Goal: Find specific page/section: Find specific page/section

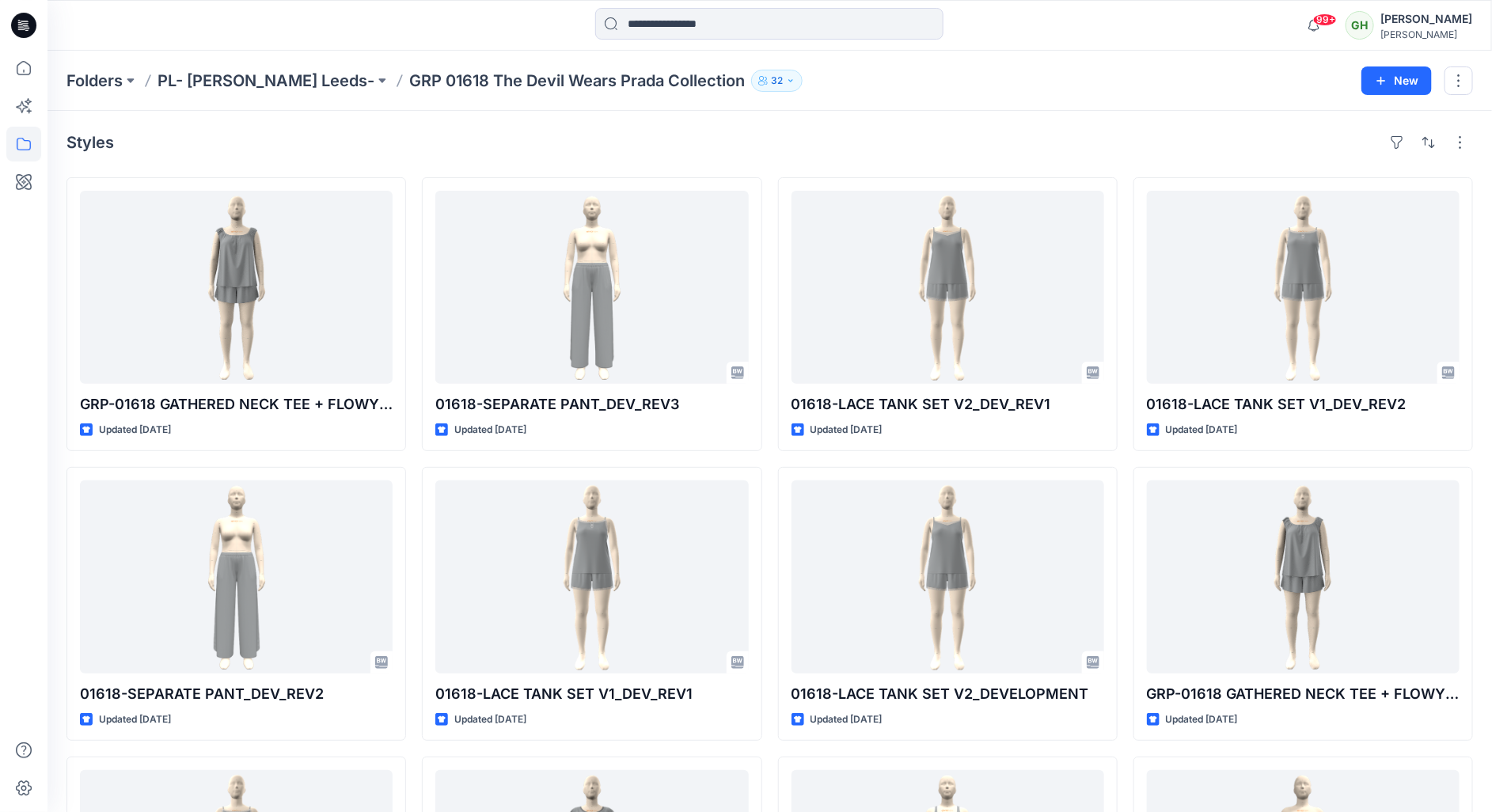
click at [8, 19] on div at bounding box center [23, 25] width 50 height 50
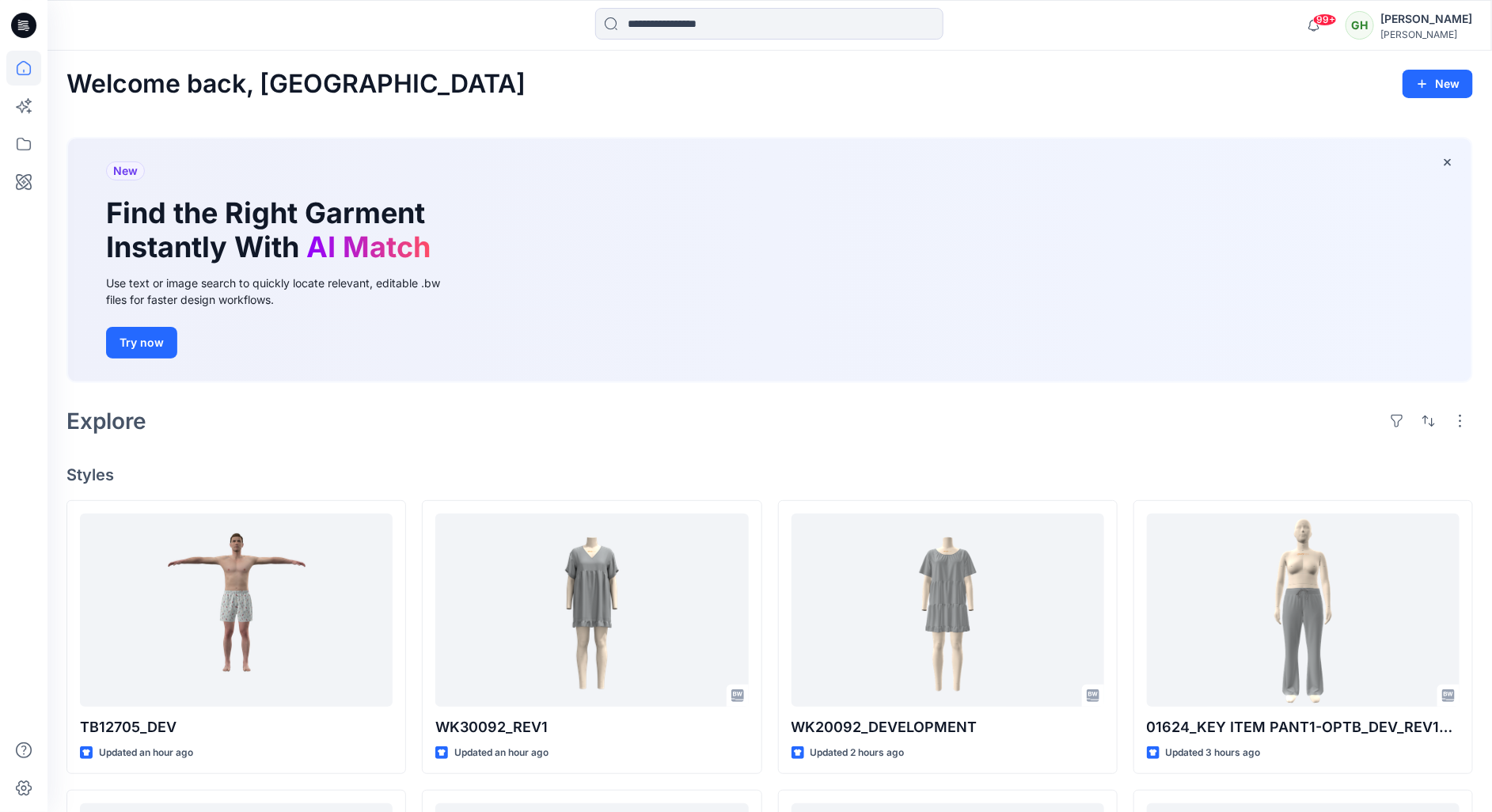
click at [545, 413] on div "Explore" at bounding box center [770, 421] width 1406 height 38
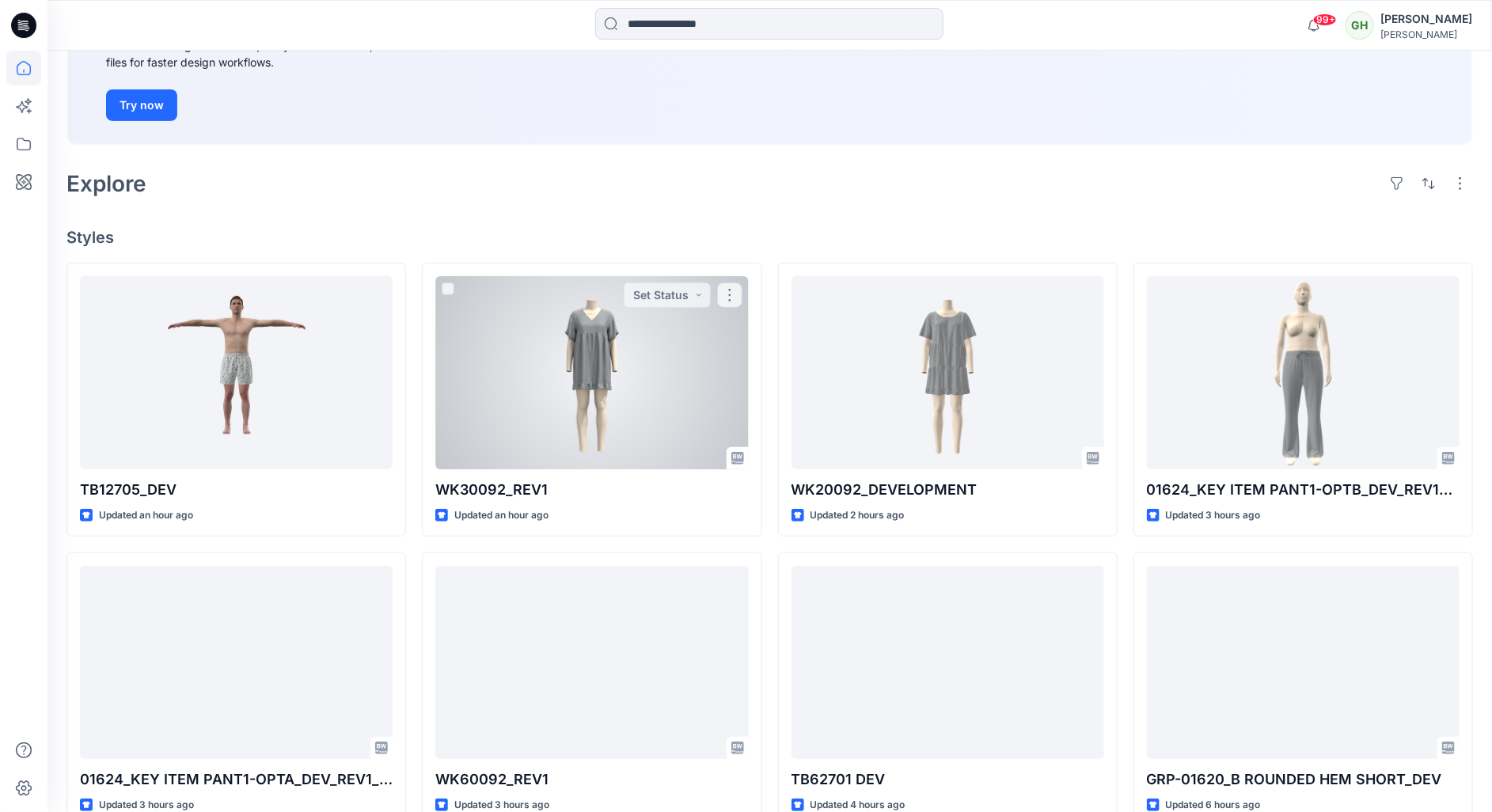
scroll to position [475, 0]
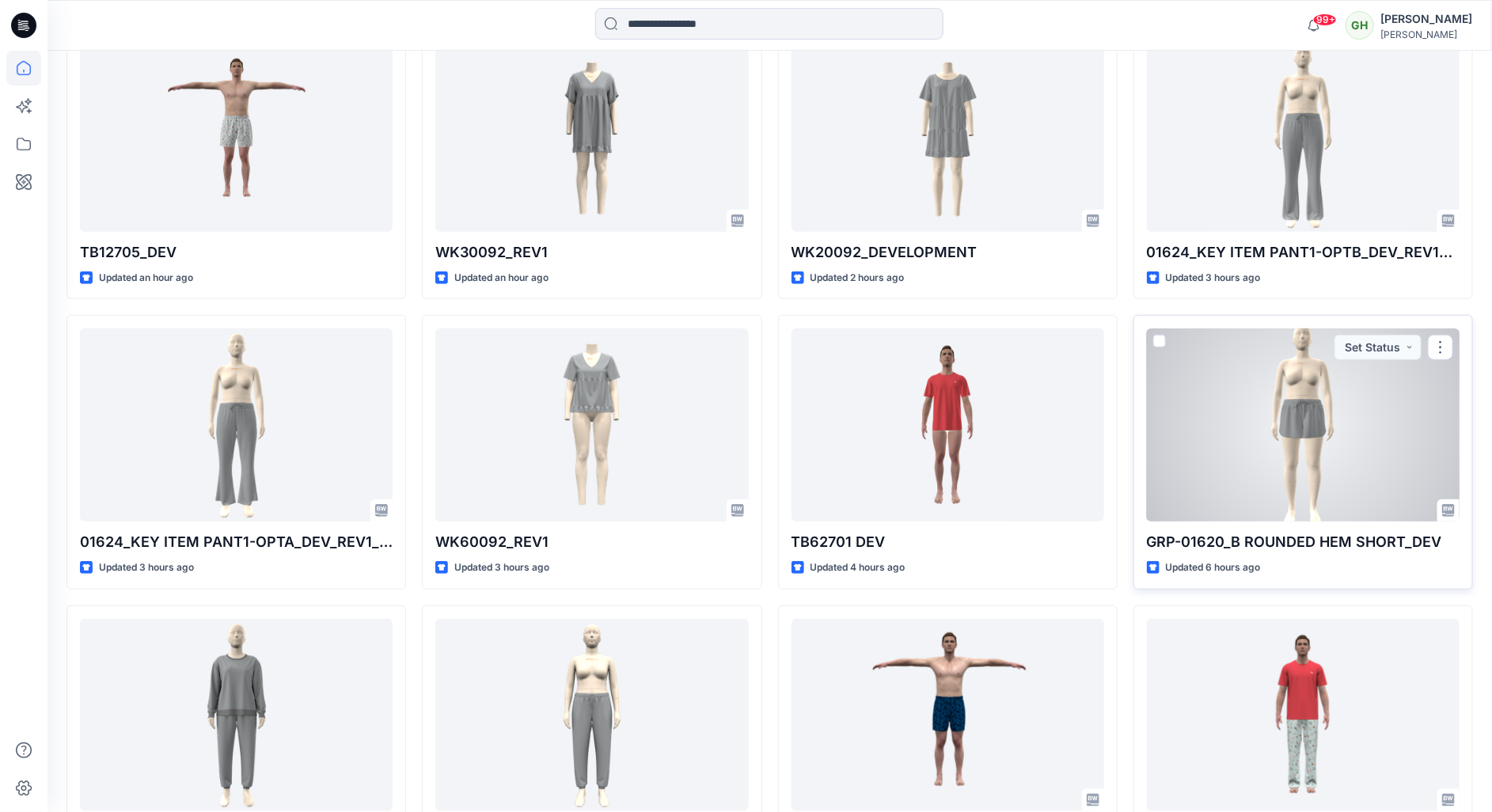
click at [1309, 461] on div at bounding box center [1304, 425] width 313 height 193
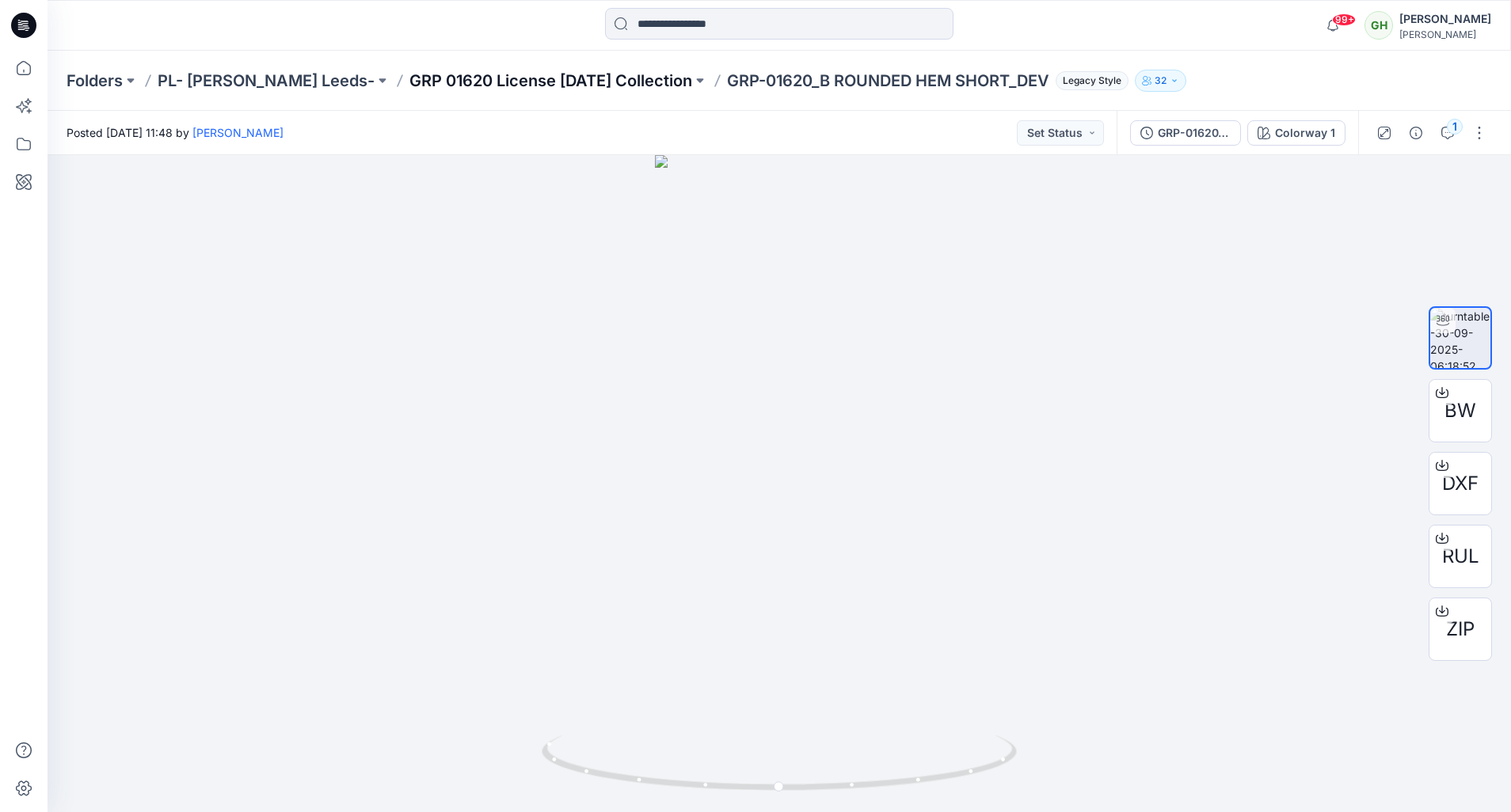
click at [478, 81] on p "GRP 01620 License [DATE] Collection" at bounding box center [551, 80] width 283 height 22
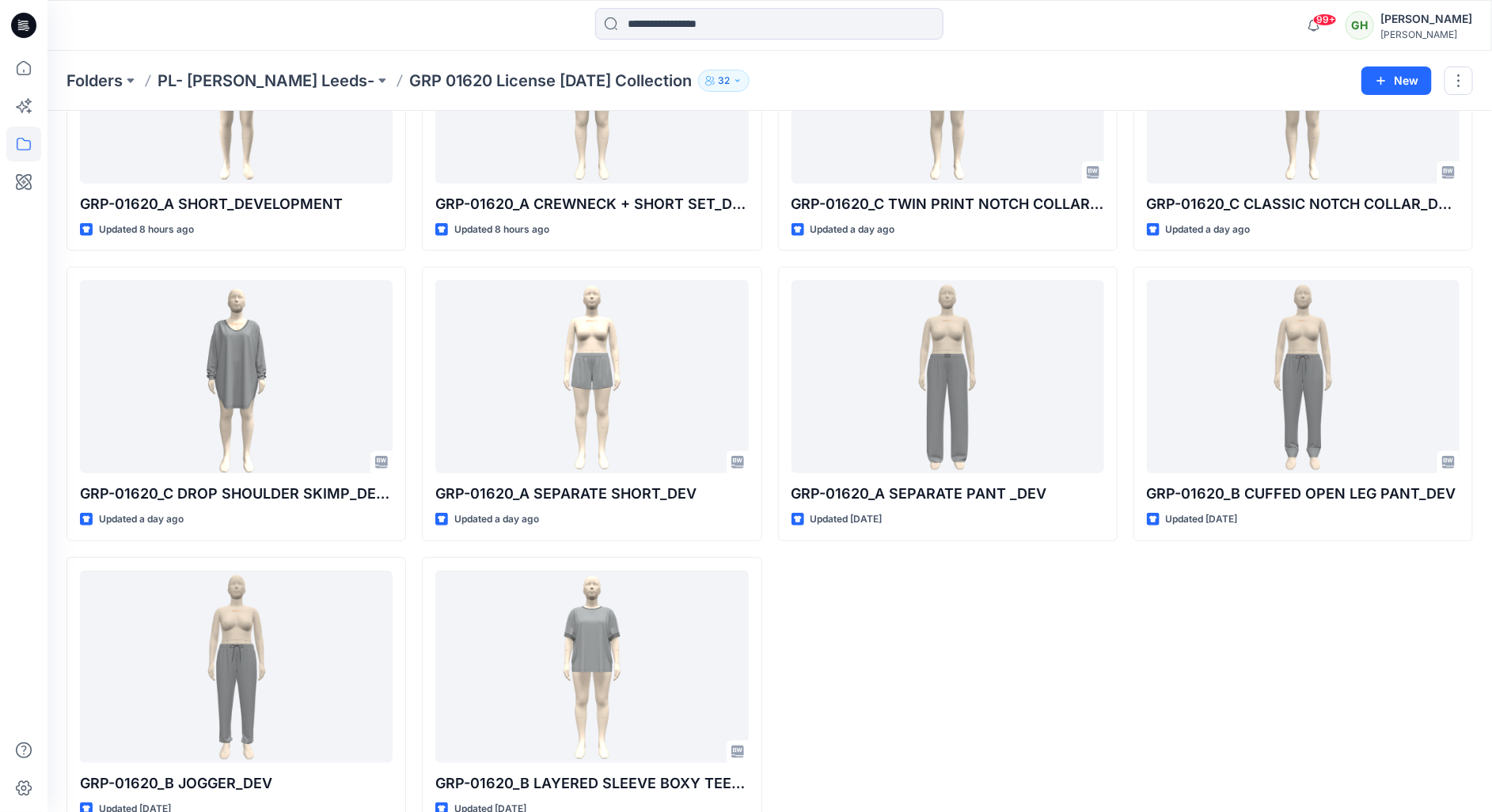
scroll to position [529, 0]
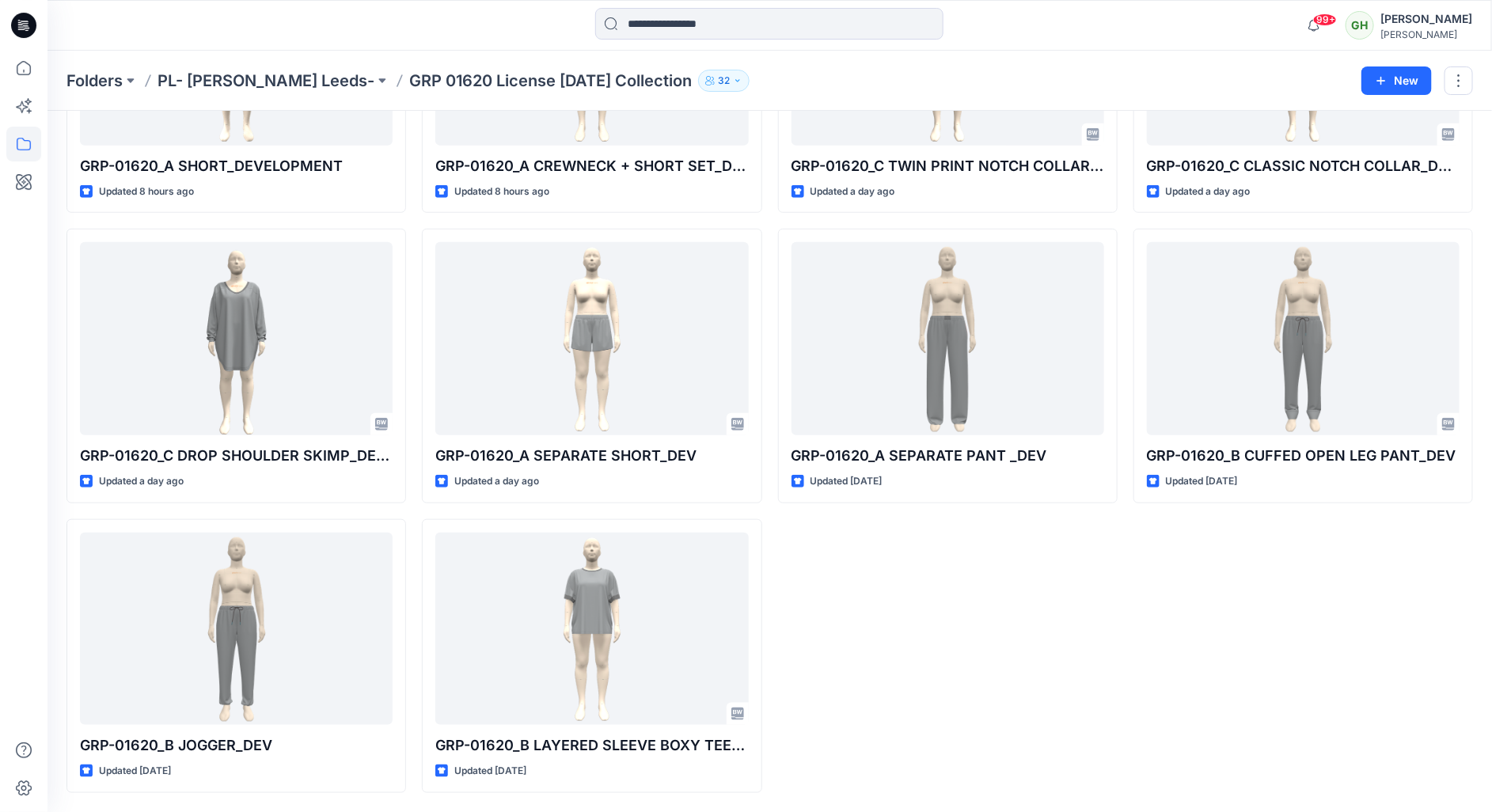
click at [410, 79] on p "GRP 01620 License [DATE] Collection" at bounding box center [551, 80] width 283 height 22
copy div "GRP 01620 License [DATE] Collection 32 New"
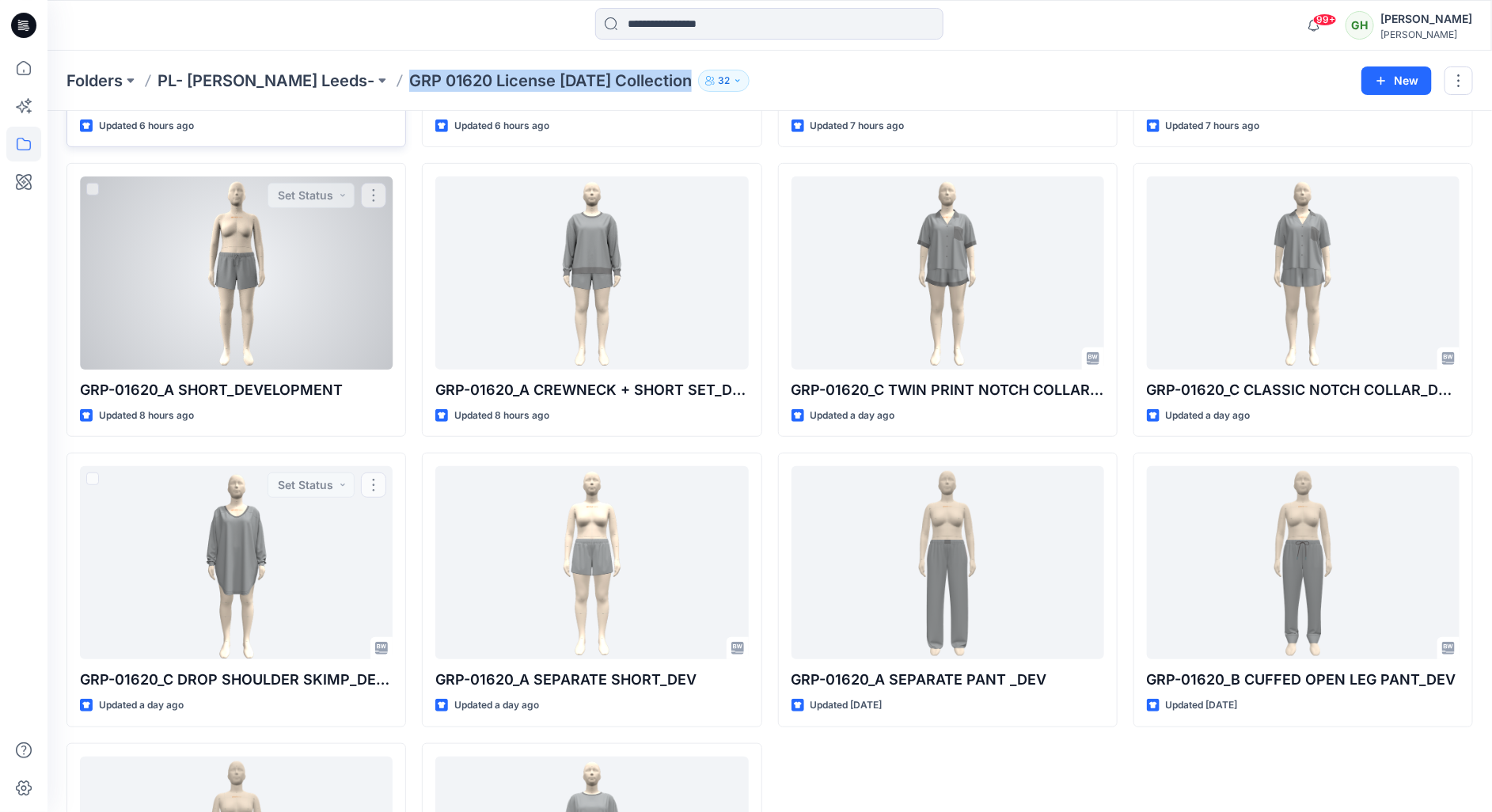
scroll to position [0, 0]
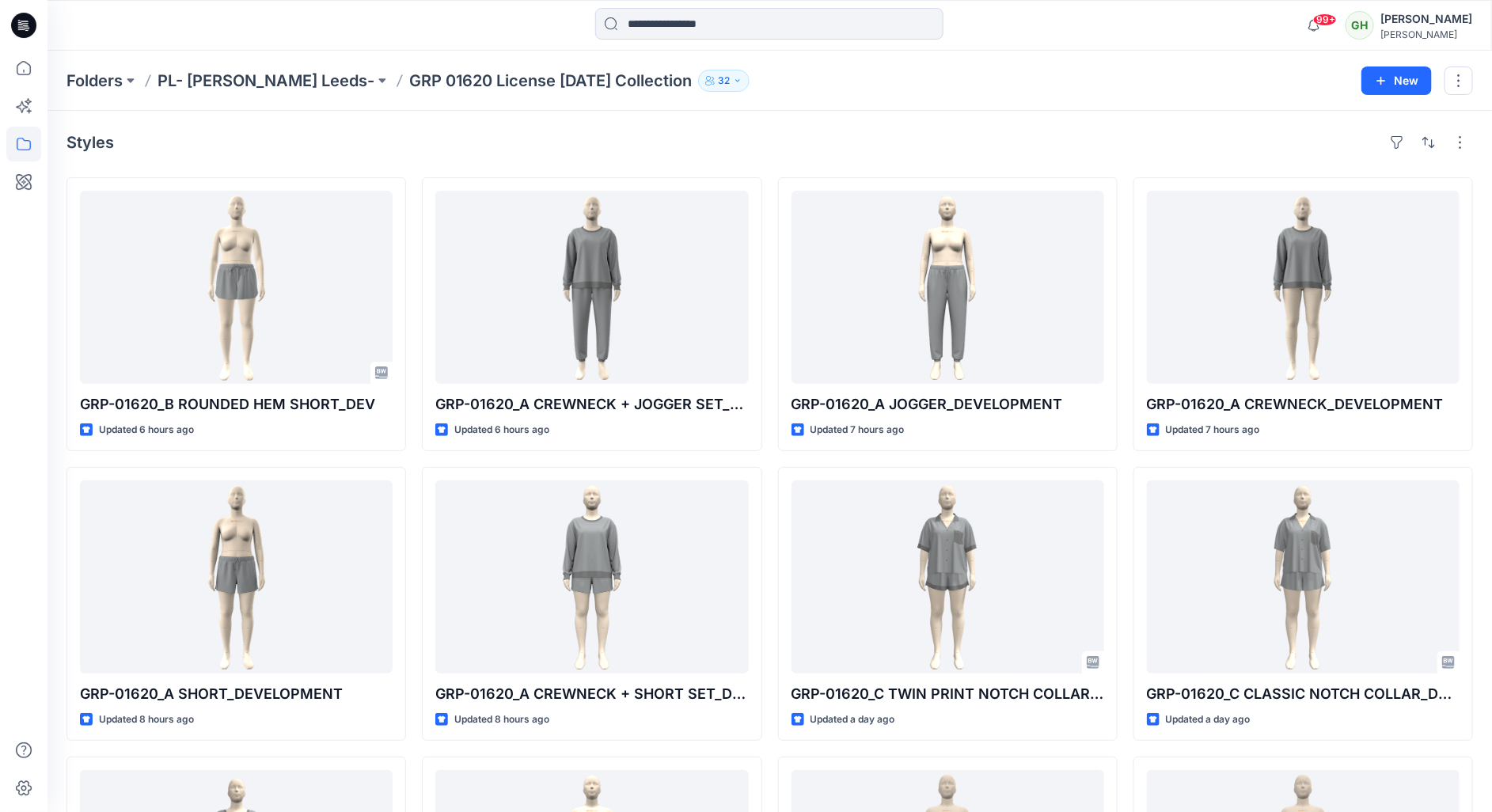
click at [21, 31] on icon at bounding box center [24, 26] width 26 height 26
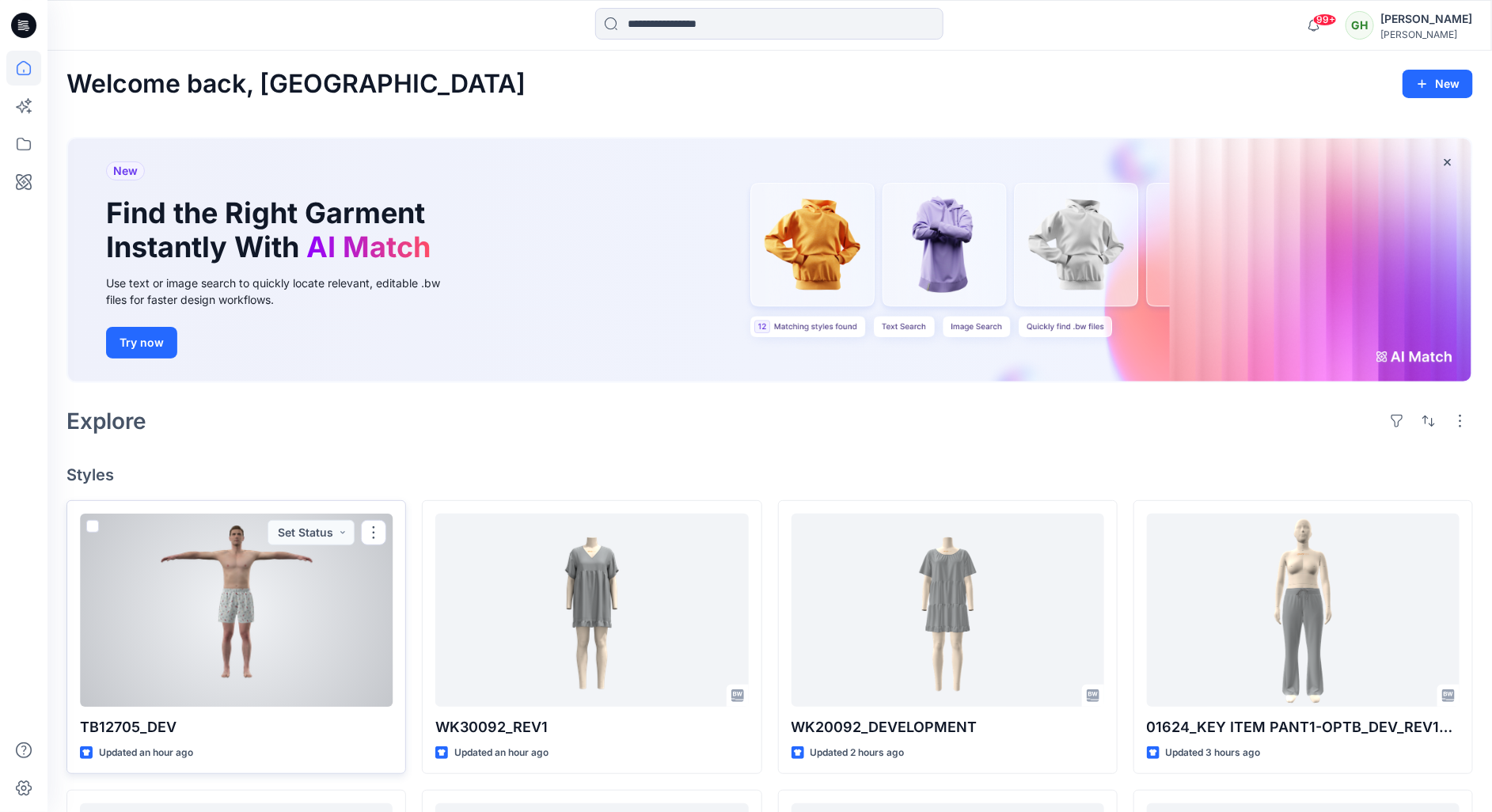
click at [295, 603] on div at bounding box center [237, 610] width 313 height 193
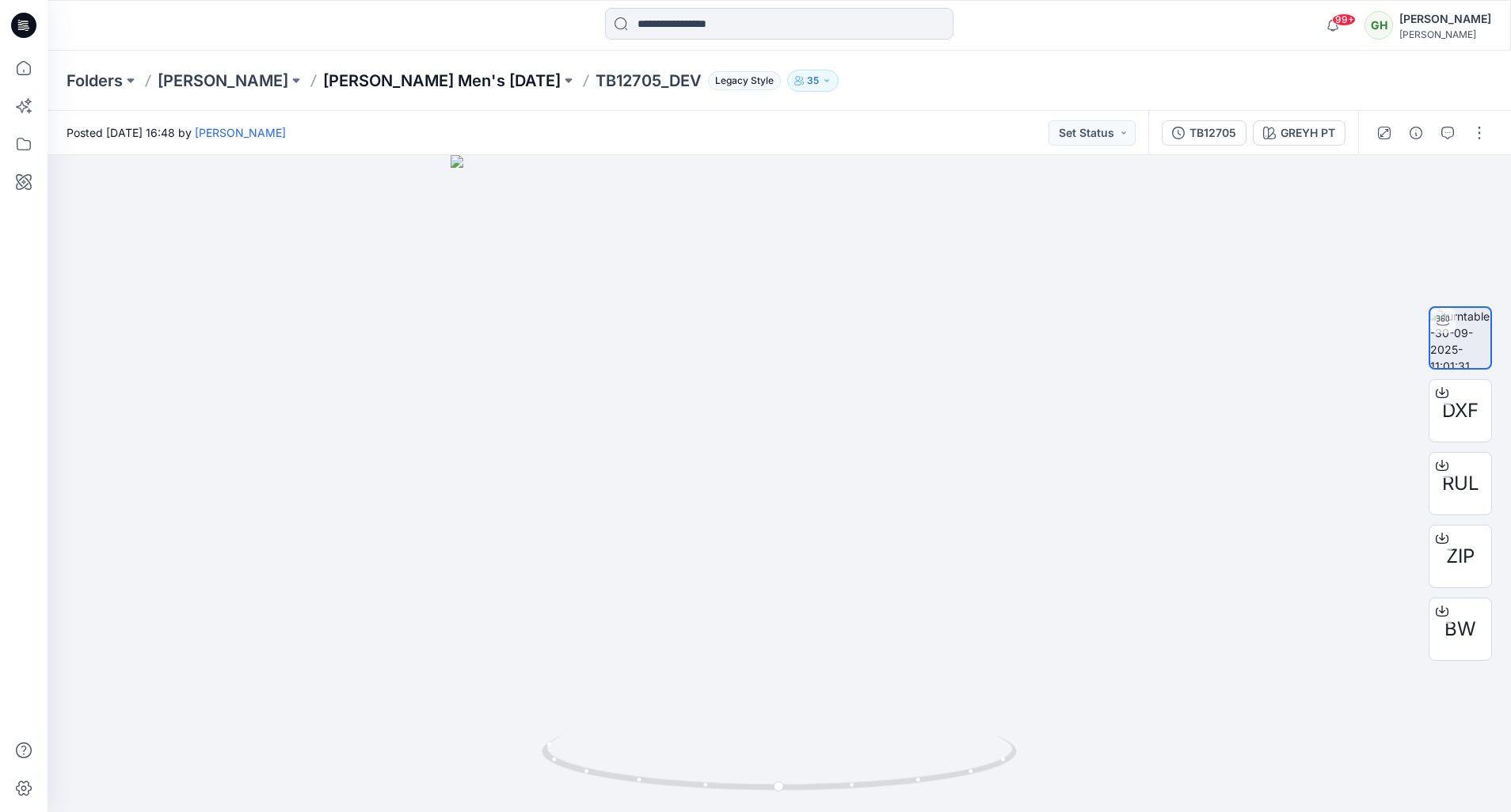
click at [475, 69] on p "[PERSON_NAME] Men's [DATE]" at bounding box center [442, 80] width 238 height 22
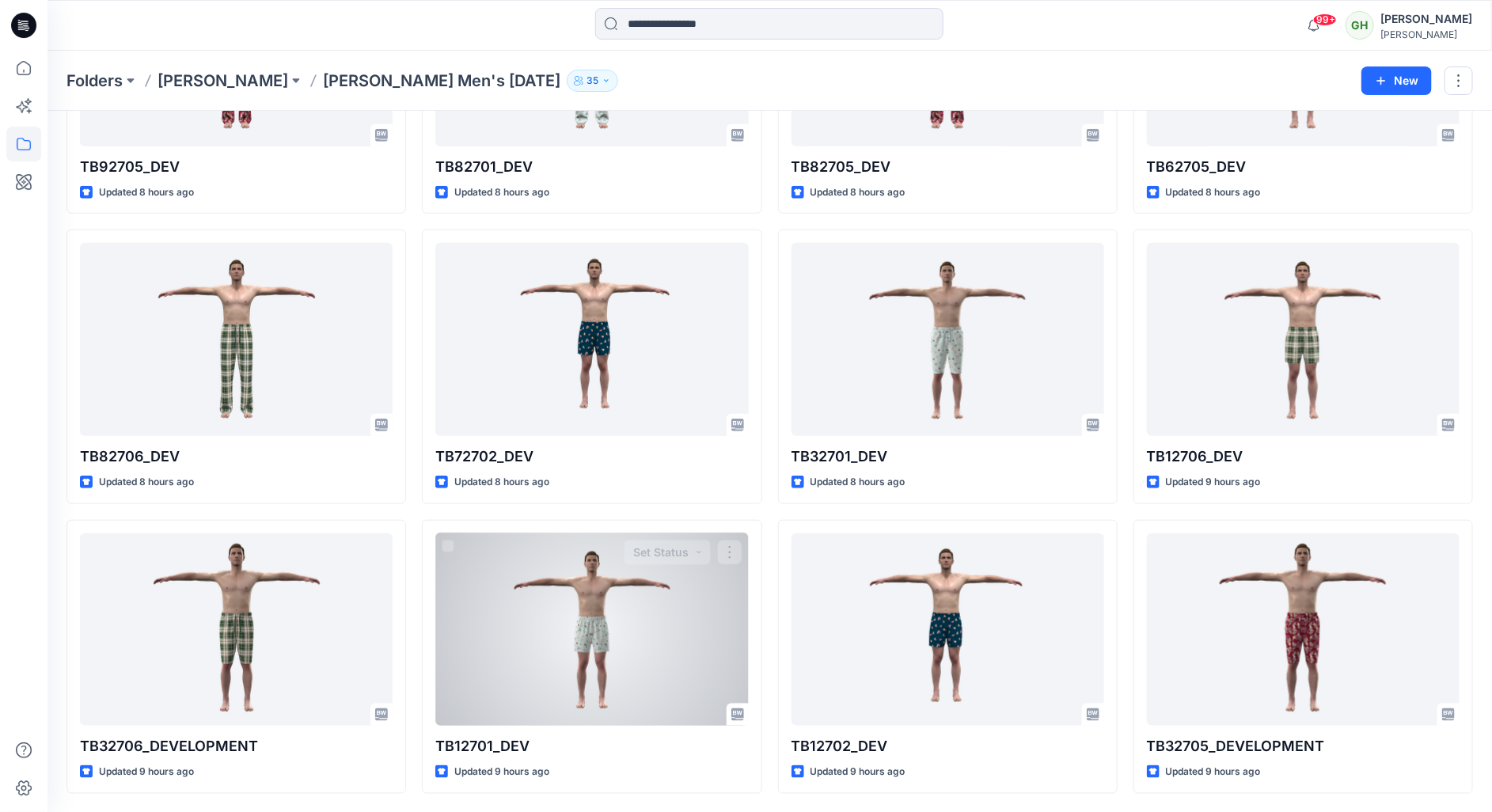
scroll to position [529, 0]
